Goal: Transaction & Acquisition: Purchase product/service

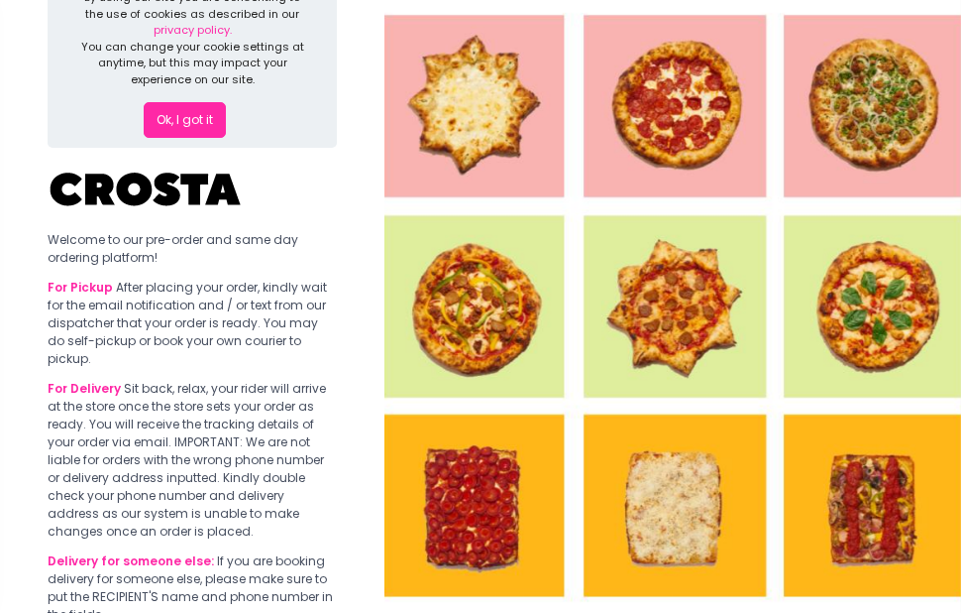
scroll to position [19, 0]
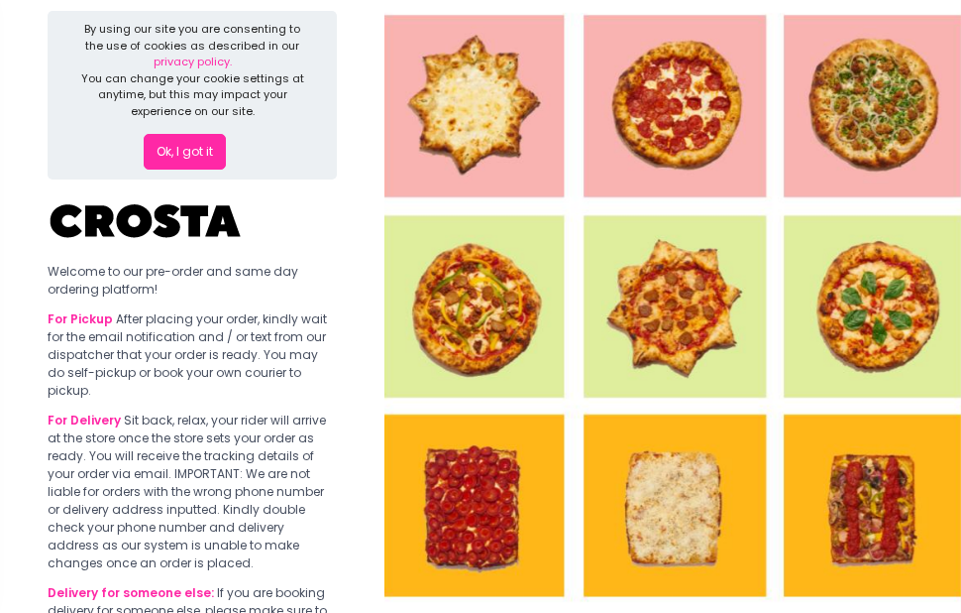
click at [189, 147] on button "Ok, I got it" at bounding box center [185, 152] width 82 height 36
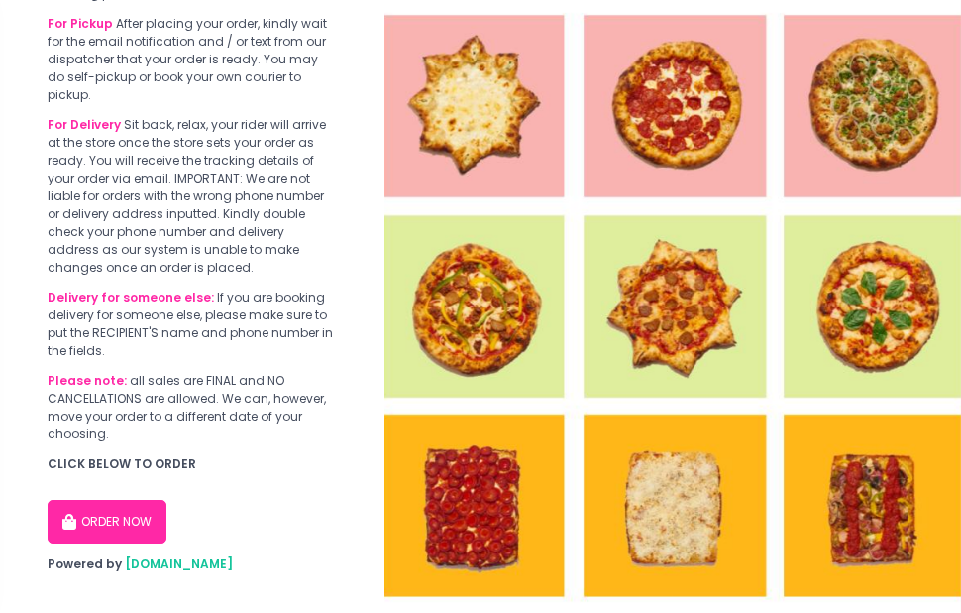
scroll to position [136, 0]
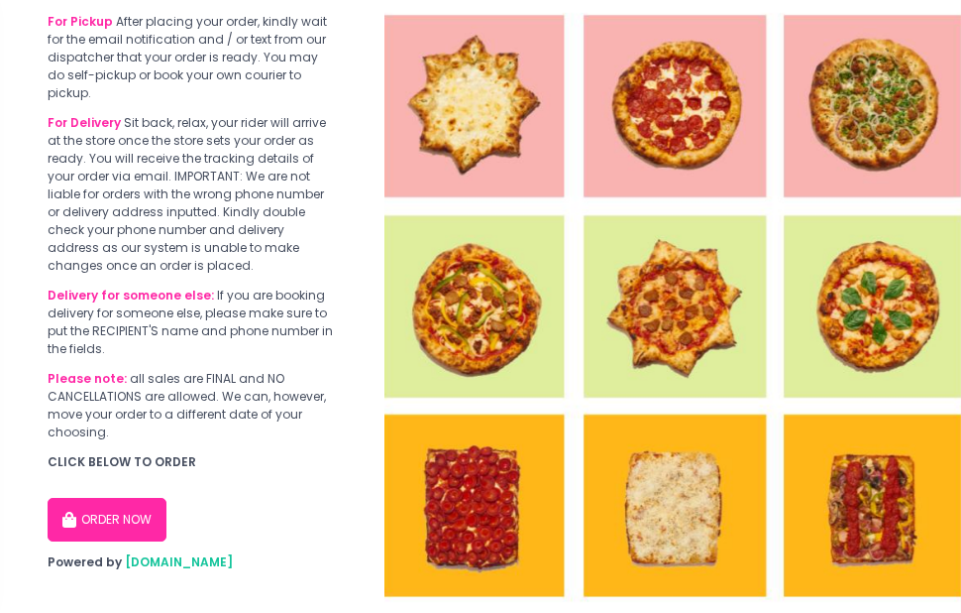
click at [132, 504] on button "ORDER NOW" at bounding box center [107, 520] width 119 height 44
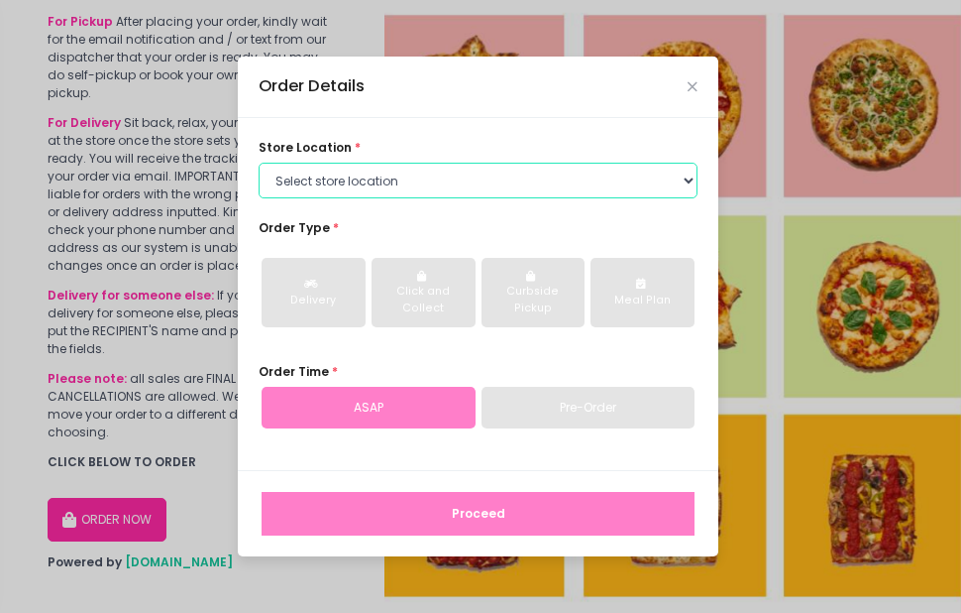
click at [475, 169] on select "Select store location [PERSON_NAME] Pizza - [PERSON_NAME] Pizza - [GEOGRAPHIC_D…" at bounding box center [478, 181] width 439 height 36
click at [397, 191] on select "Select store location [PERSON_NAME] Pizza - [PERSON_NAME] Pizza - [GEOGRAPHIC_D…" at bounding box center [478, 181] width 439 height 36
select select "5fabb2e53664a8677beaeb89"
click at [259, 163] on select "Select store location [PERSON_NAME] Pizza - [PERSON_NAME] Pizza - [GEOGRAPHIC_D…" at bounding box center [478, 181] width 439 height 36
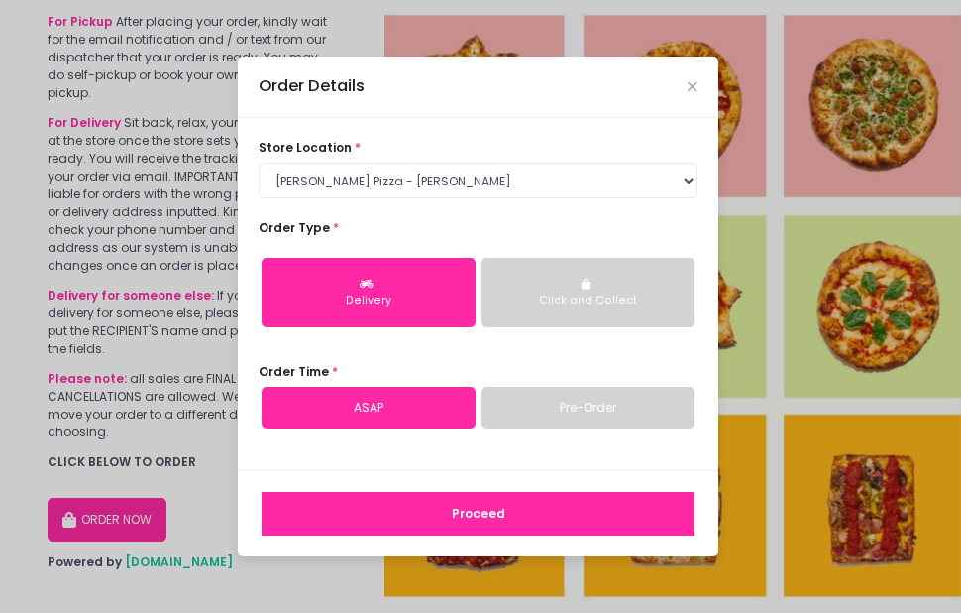
click at [531, 409] on link "Pre-Order" at bounding box center [589, 408] width 214 height 42
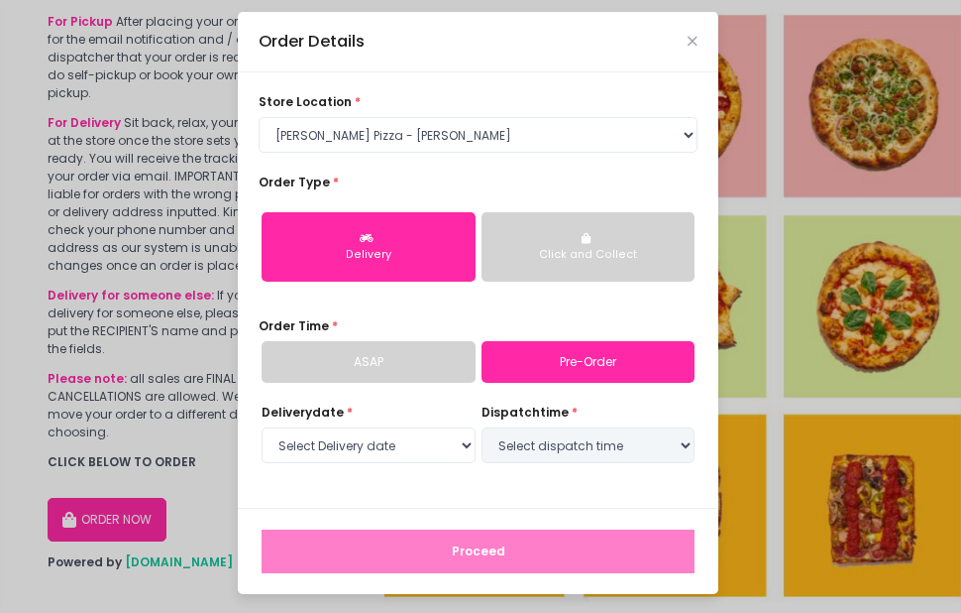
scroll to position [11, 0]
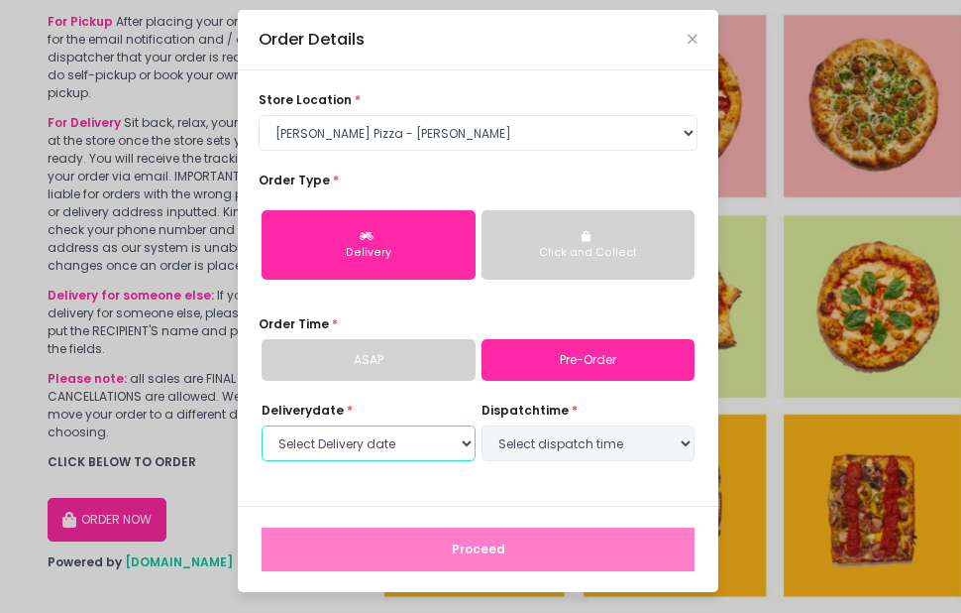
click at [393, 445] on select "Select Delivery date" at bounding box center [369, 443] width 214 height 36
select select "[DATE]"
click at [262, 425] on select "Select Delivery date [DATE] [DATE] [DATE] [DATE] [DATE] [DATE]" at bounding box center [369, 443] width 214 height 36
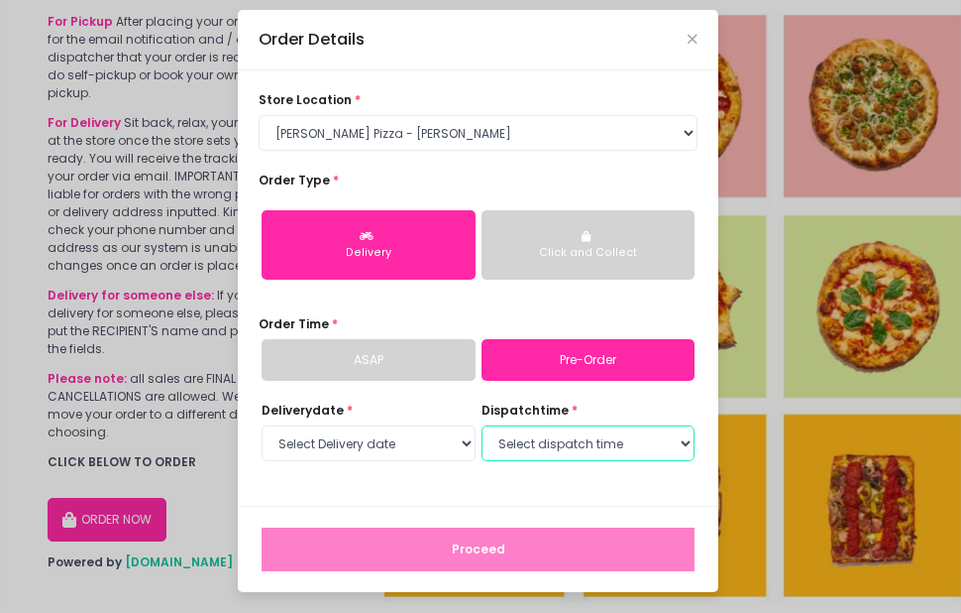
click at [664, 439] on select "Select dispatch time 12:00 PM - 12:30 PM 12:30 PM - 01:00 PM 01:00 PM - 01:30 P…" at bounding box center [589, 443] width 214 height 36
select select "12:00"
click at [482, 425] on select "Select dispatch time 12:00 PM - 12:30 PM 12:30 PM - 01:00 PM 01:00 PM - 01:30 P…" at bounding box center [589, 443] width 214 height 36
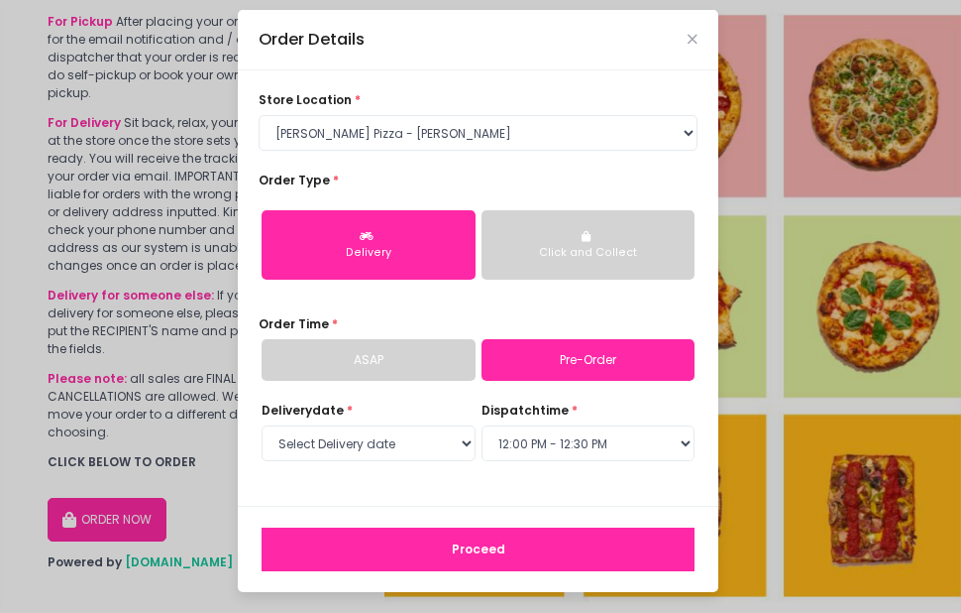
click at [447, 540] on button "Proceed" at bounding box center [478, 549] width 433 height 44
